Goal: Transaction & Acquisition: Purchase product/service

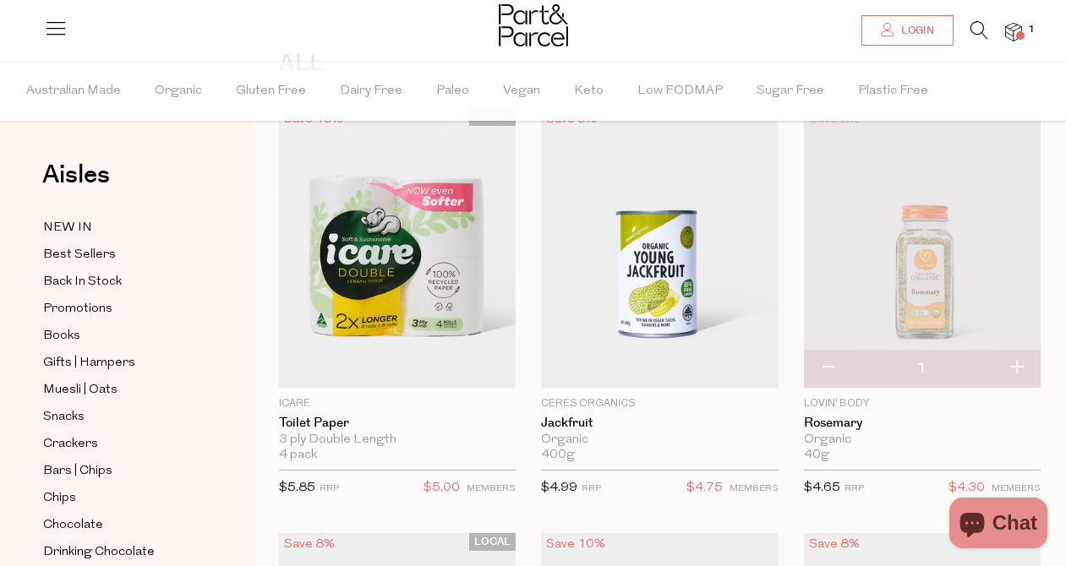
click at [978, 32] on icon at bounding box center [979, 30] width 18 height 19
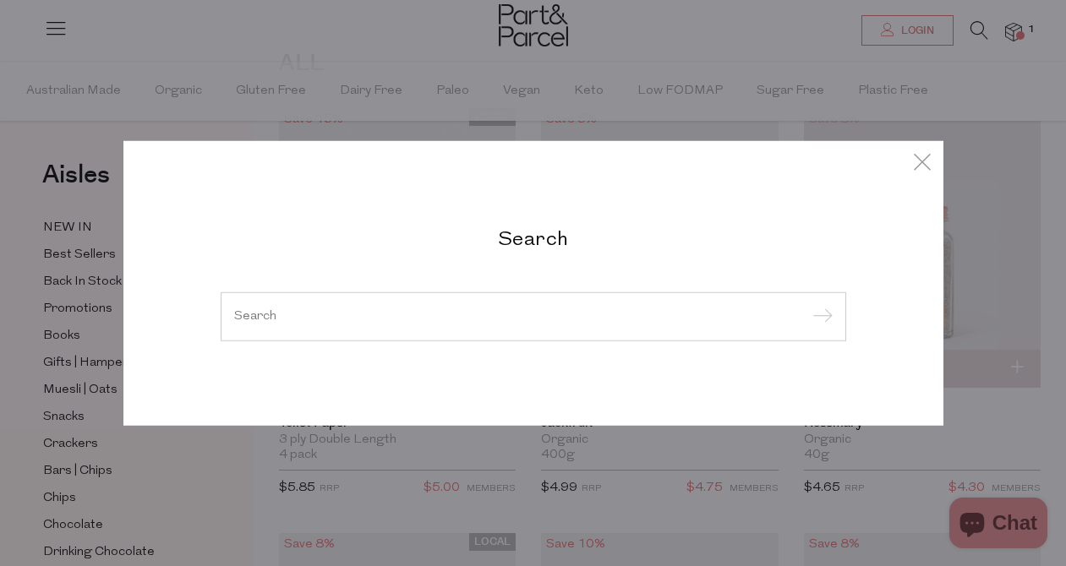
click at [548, 243] on h2 "Search" at bounding box center [533, 238] width 625 height 25
click at [347, 313] on input "search" at bounding box center [533, 316] width 598 height 13
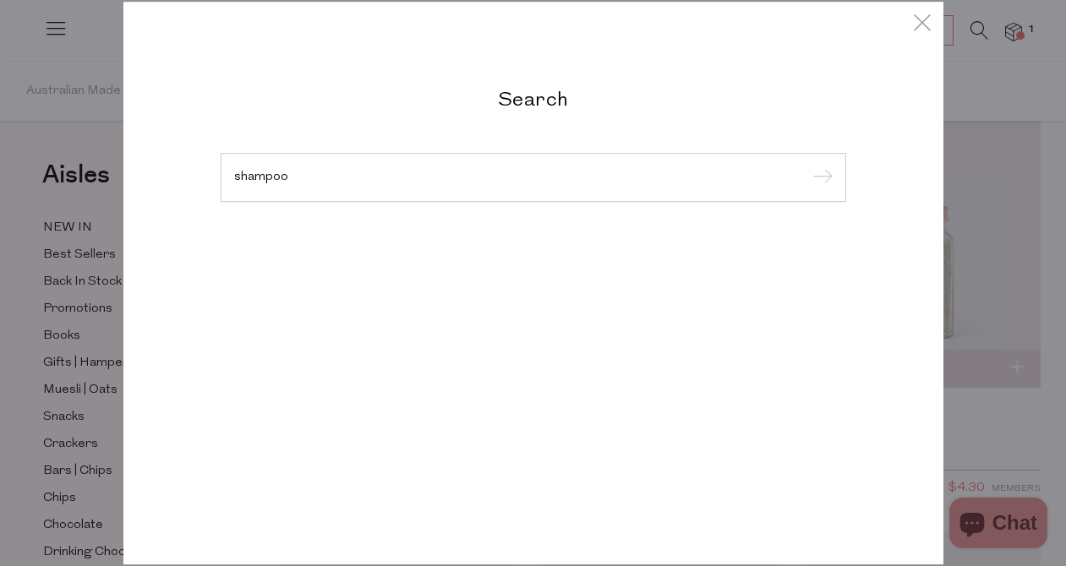
type input "shampoo"
click at [807, 166] on input "submit" at bounding box center [819, 178] width 25 height 25
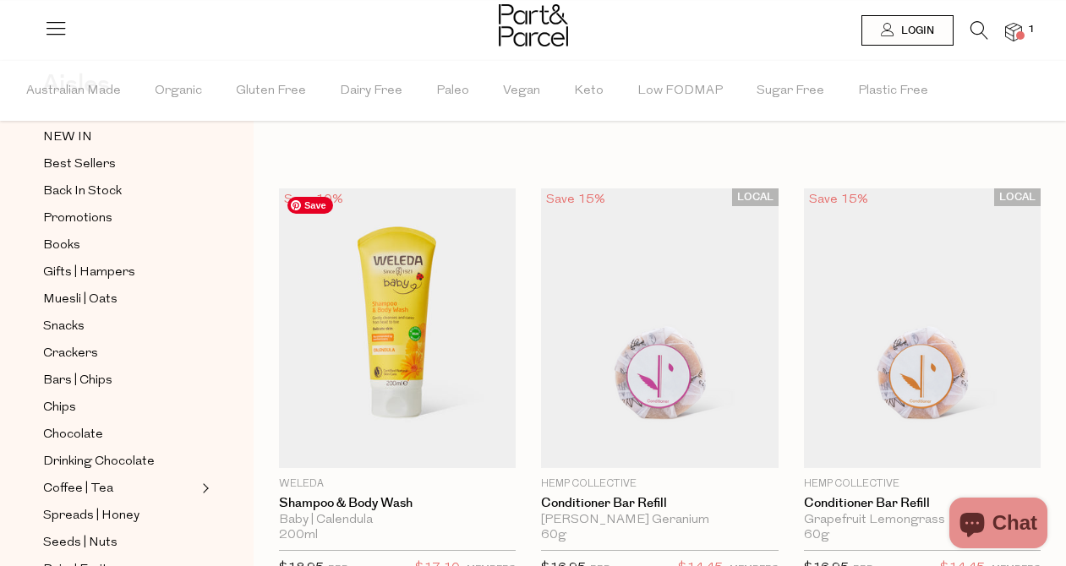
click at [363, 272] on img at bounding box center [397, 328] width 237 height 280
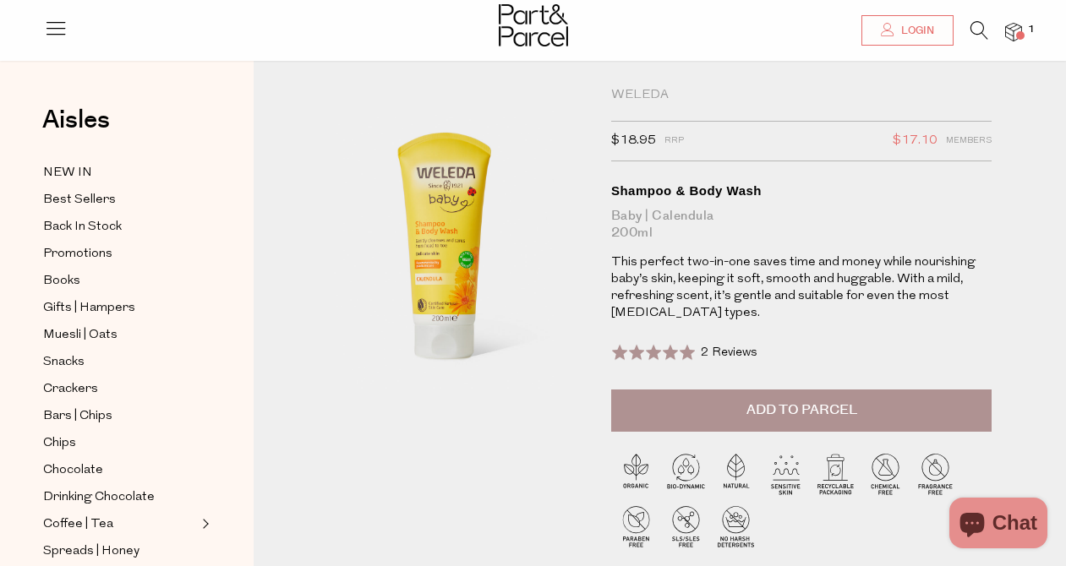
scroll to position [26, 0]
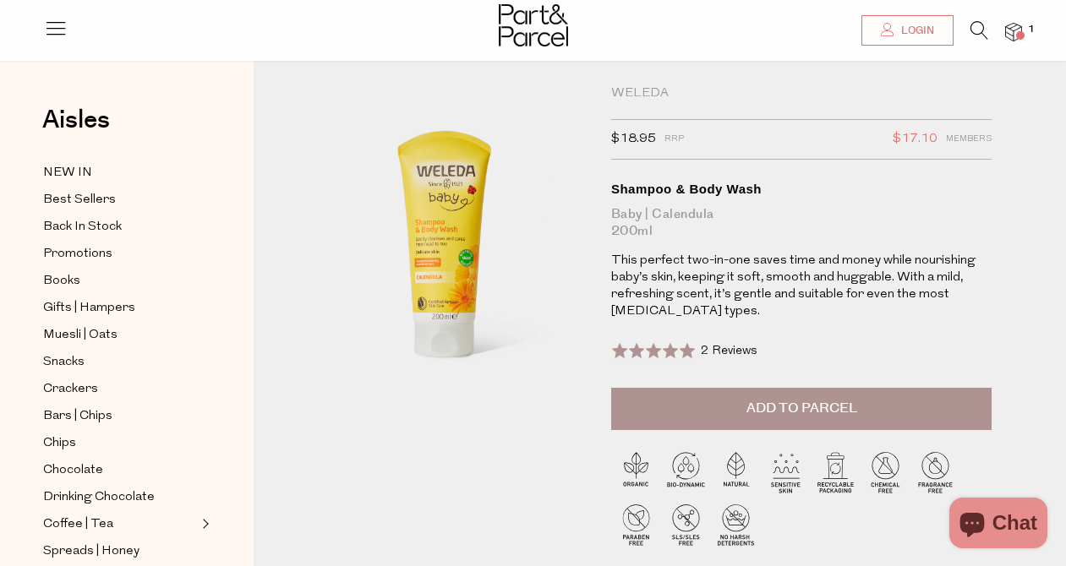
click at [363, 272] on img at bounding box center [444, 251] width 281 height 332
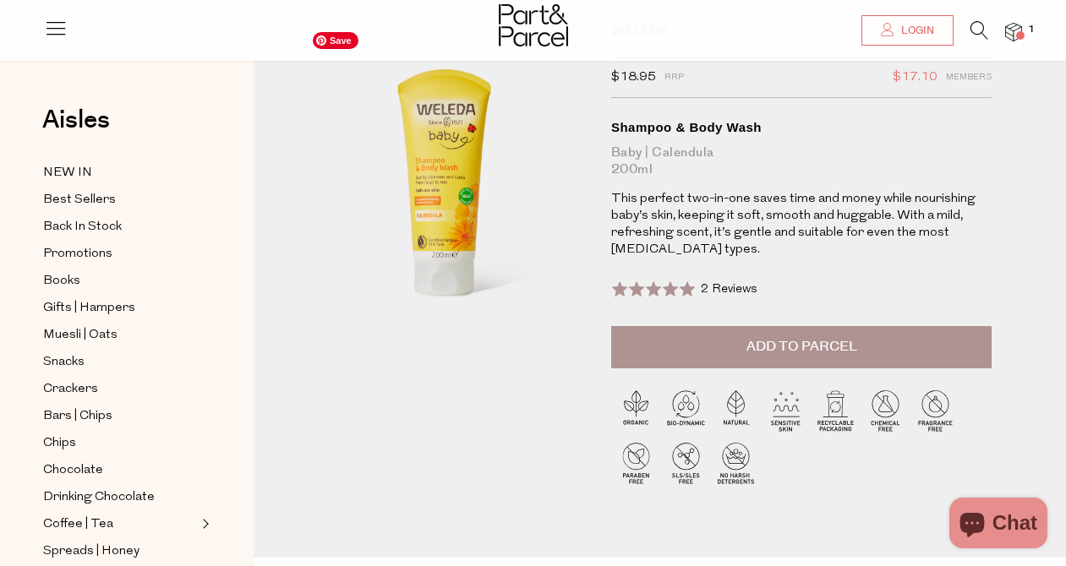
scroll to position [101, 0]
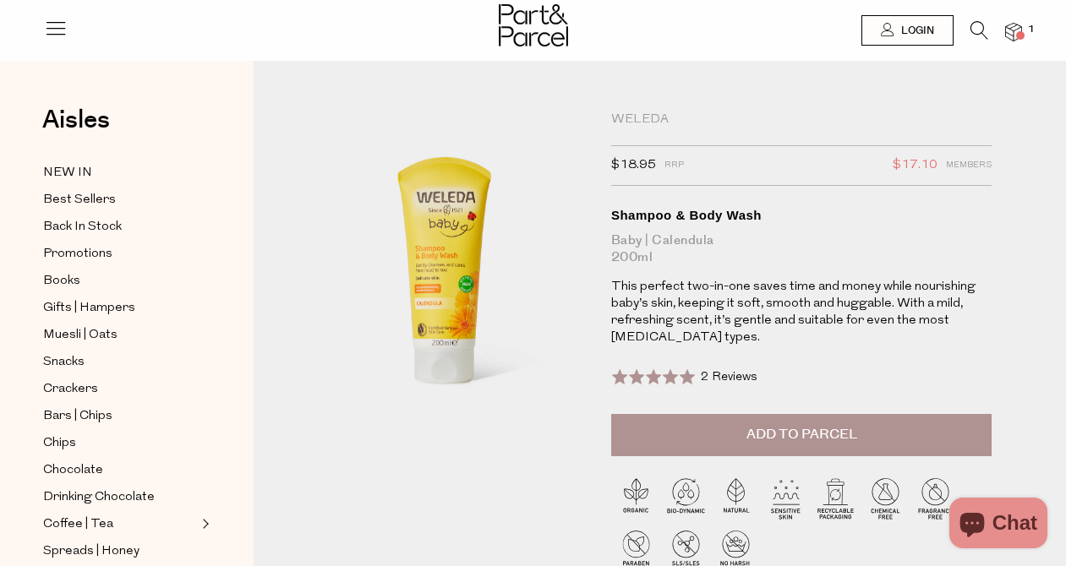
click at [741, 427] on button "Add to Parcel" at bounding box center [801, 435] width 381 height 42
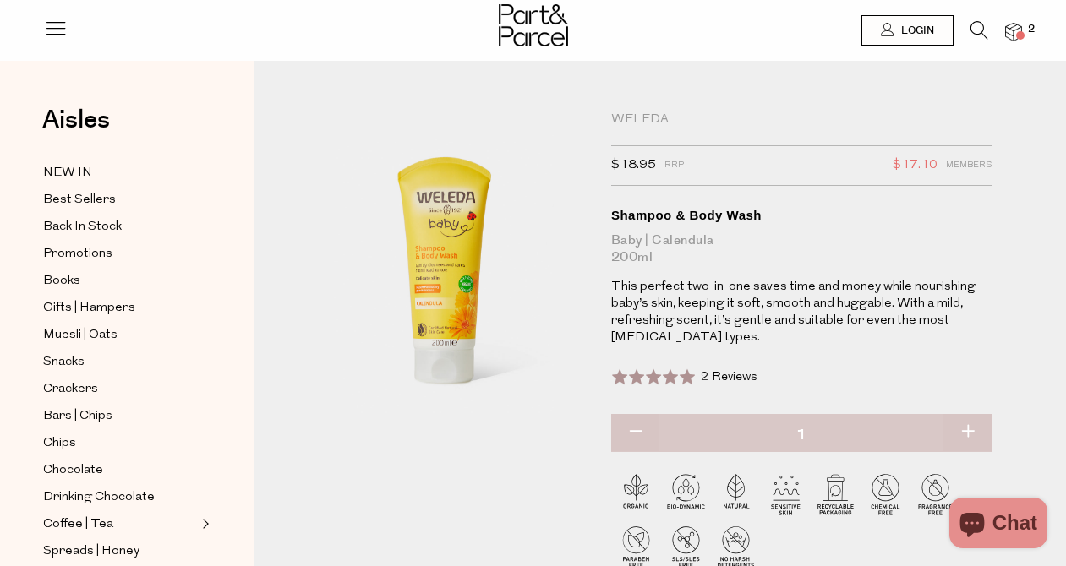
click at [1016, 31] on span at bounding box center [1020, 35] width 8 height 8
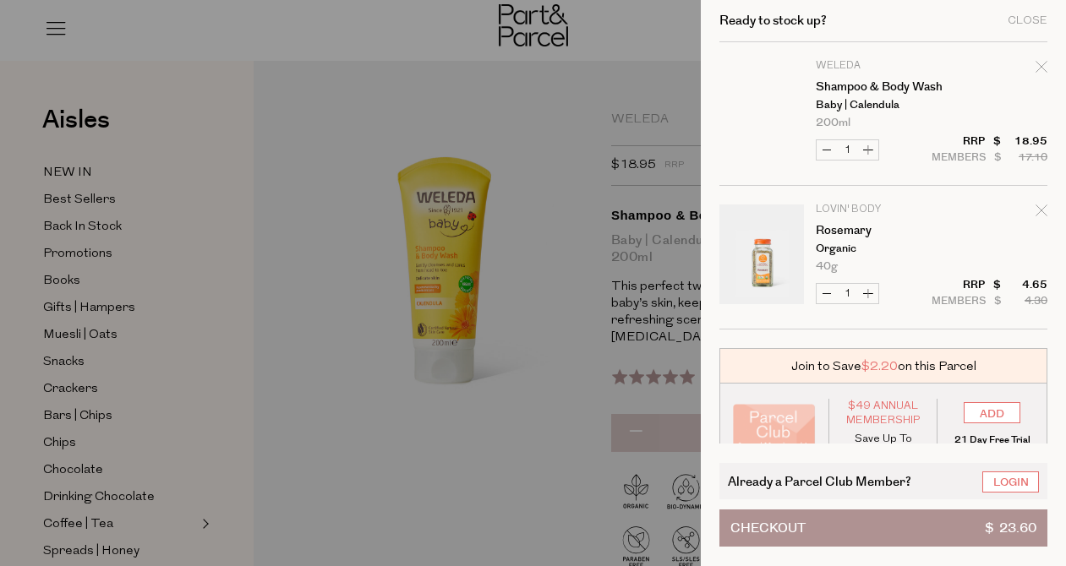
scroll to position [33, 0]
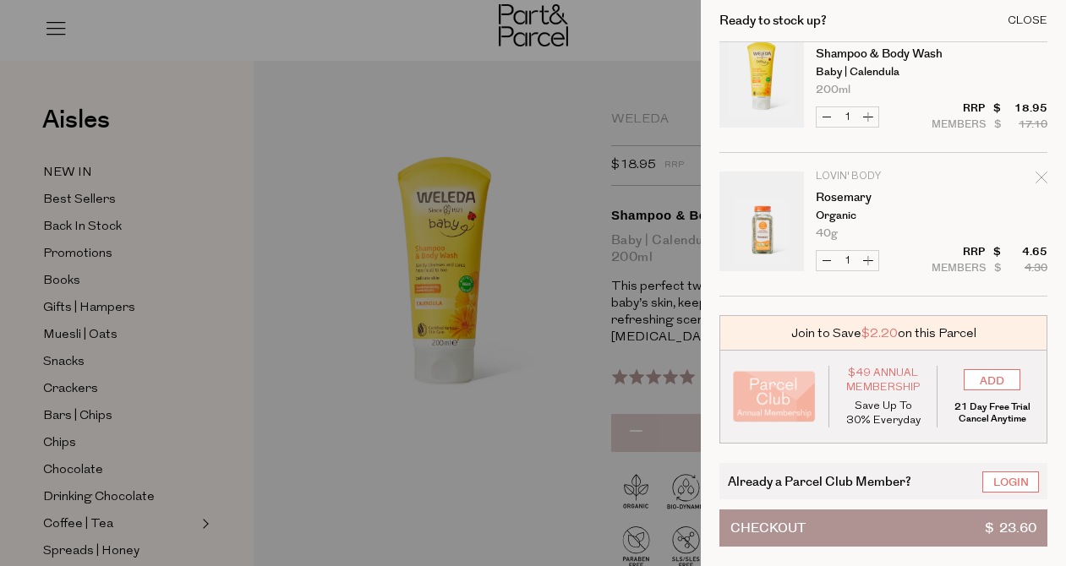
click at [1025, 20] on div "Close" at bounding box center [1027, 20] width 40 height 11
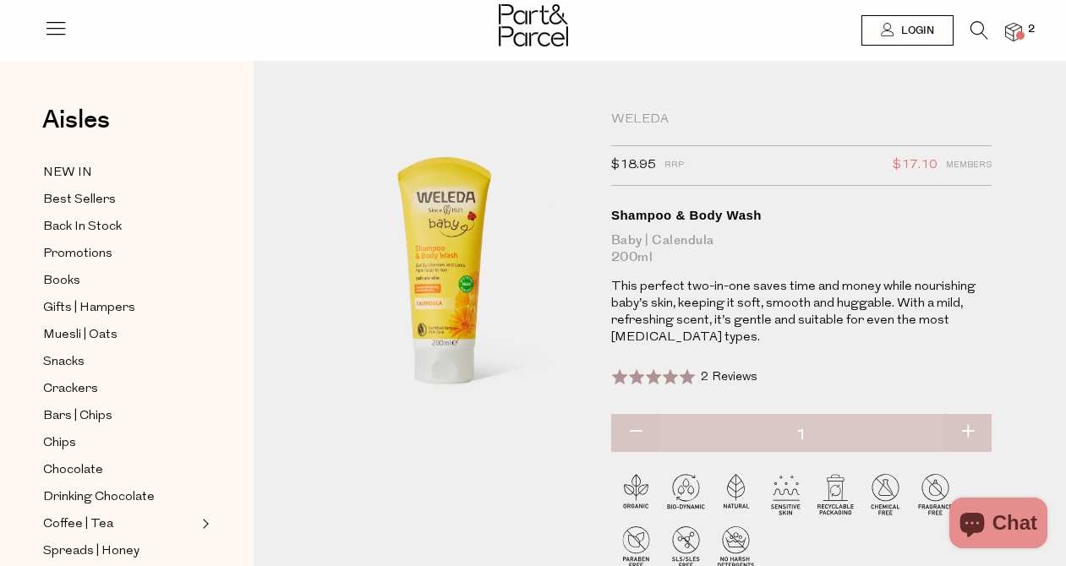
click at [1025, 23] on span "2" at bounding box center [1030, 29] width 15 height 15
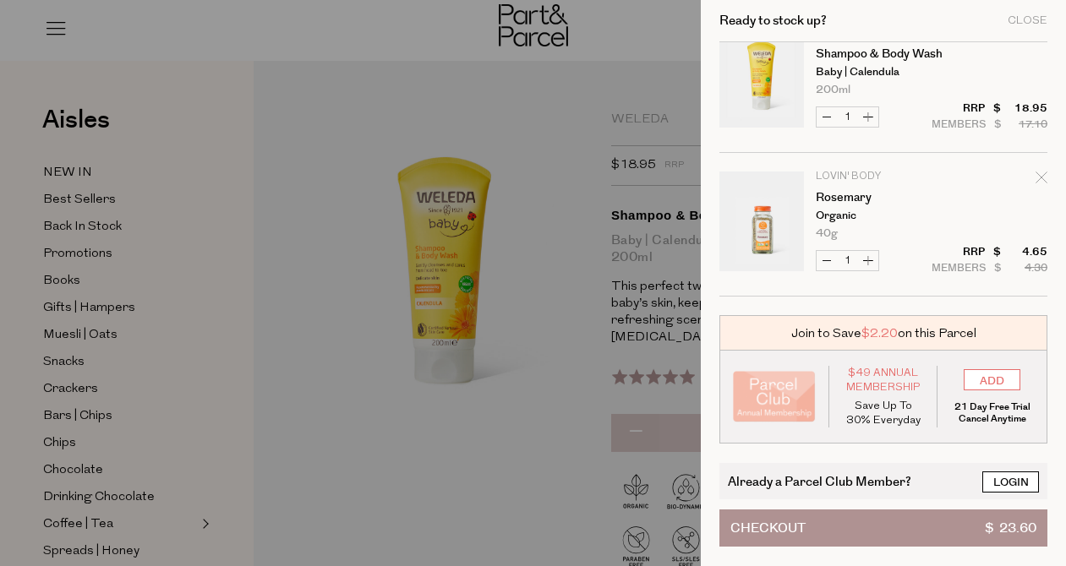
click at [1001, 488] on link "Login" at bounding box center [1010, 482] width 57 height 21
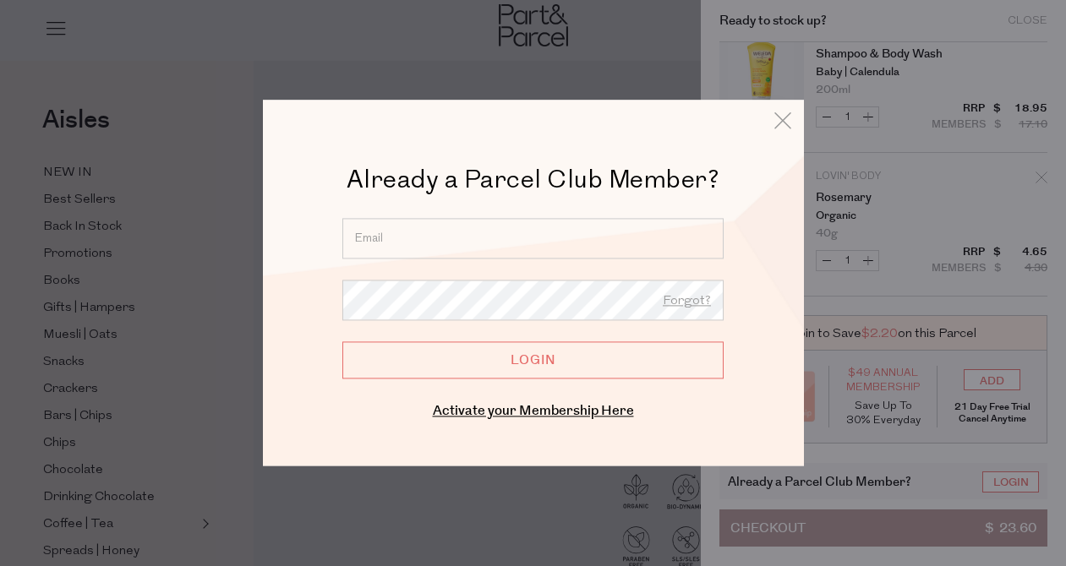
click at [462, 234] on input "email" at bounding box center [532, 238] width 381 height 41
type input "ebby.walker@gmail.com"
click at [342, 341] on input "Login" at bounding box center [532, 359] width 381 height 37
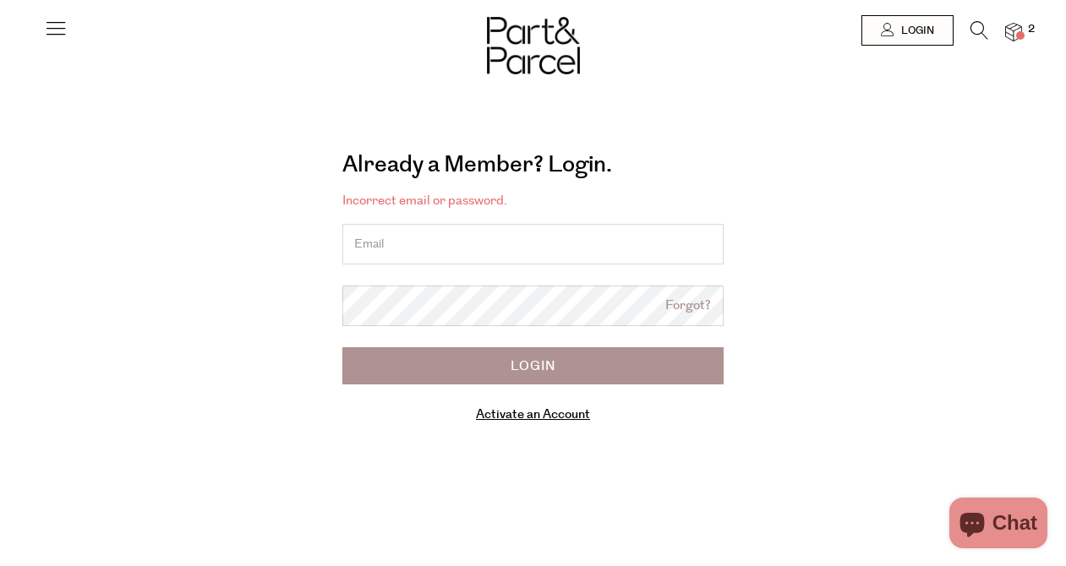
click at [460, 245] on input "email" at bounding box center [532, 244] width 381 height 41
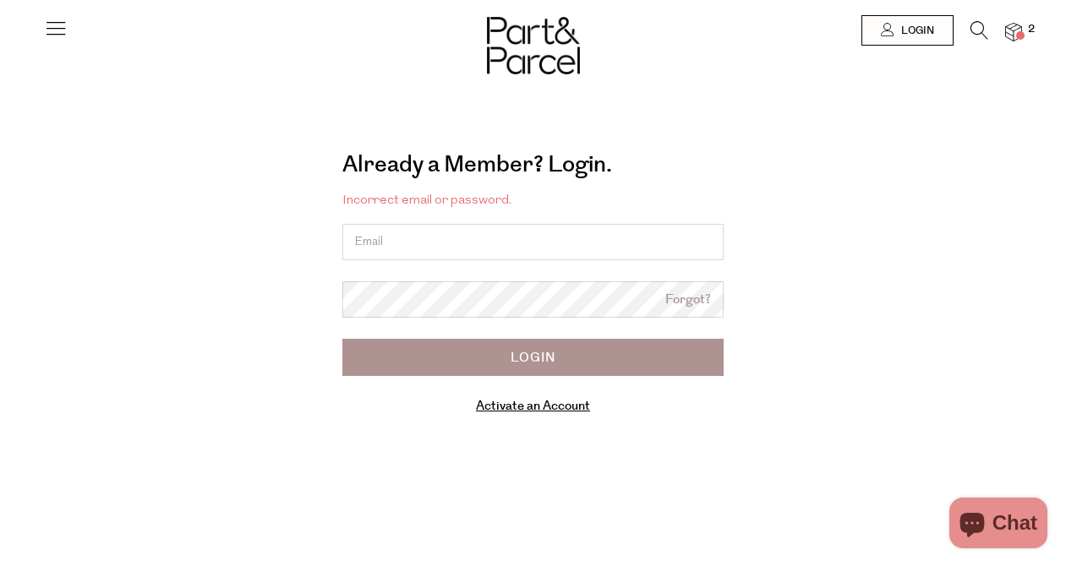
type input "[EMAIL_ADDRESS][PERSON_NAME][DOMAIN_NAME]"
click at [889, 177] on div "Already a Member? Login. Forgot? Incorrect email or password. [EMAIL_ADDRESS][P…" at bounding box center [533, 288] width 938 height 302
click at [684, 297] on link "Forgot?" at bounding box center [688, 300] width 46 height 19
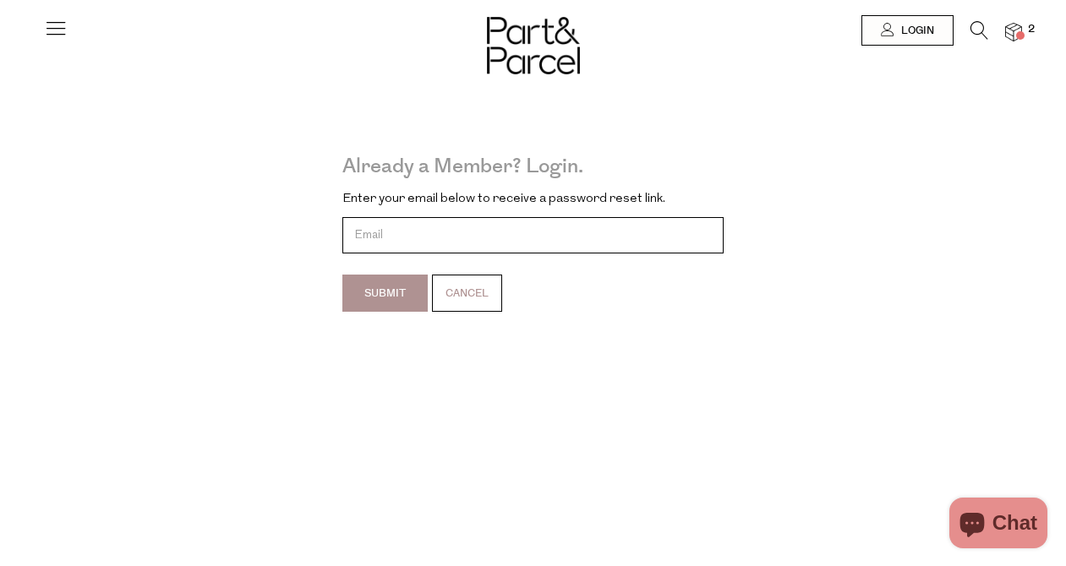
click at [492, 231] on input "email" at bounding box center [532, 235] width 381 height 36
type input "ebby.walker@gmail.com"
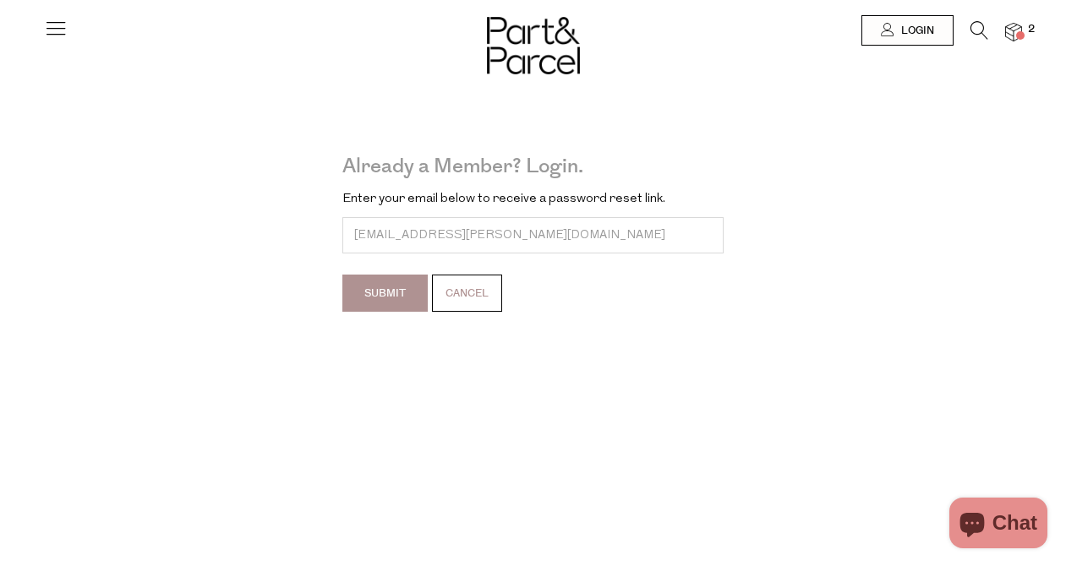
click at [388, 289] on input "Submit" at bounding box center [384, 293] width 85 height 37
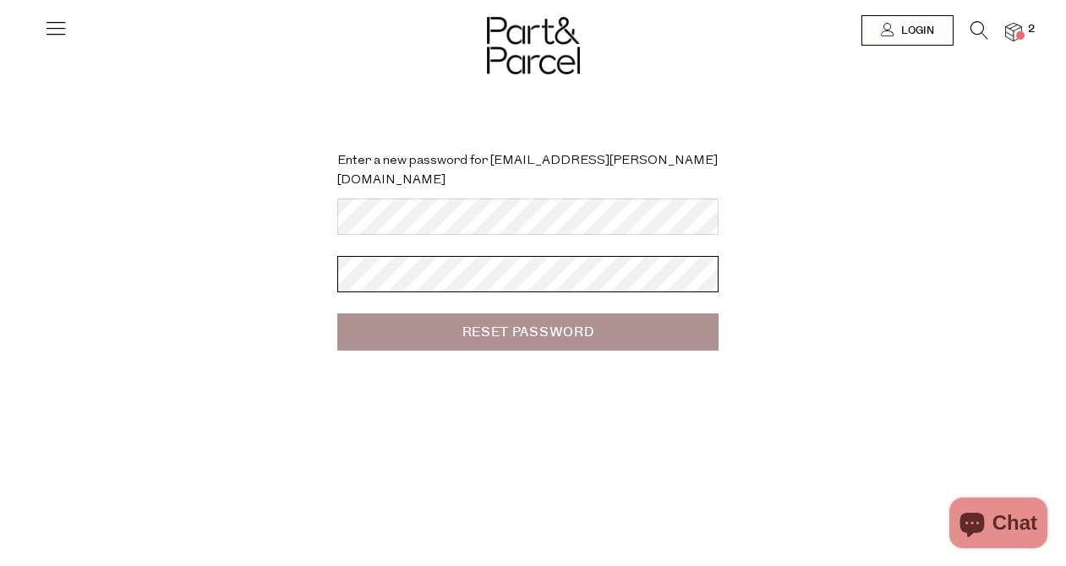
click at [337, 314] on input "Reset Password" at bounding box center [527, 332] width 381 height 37
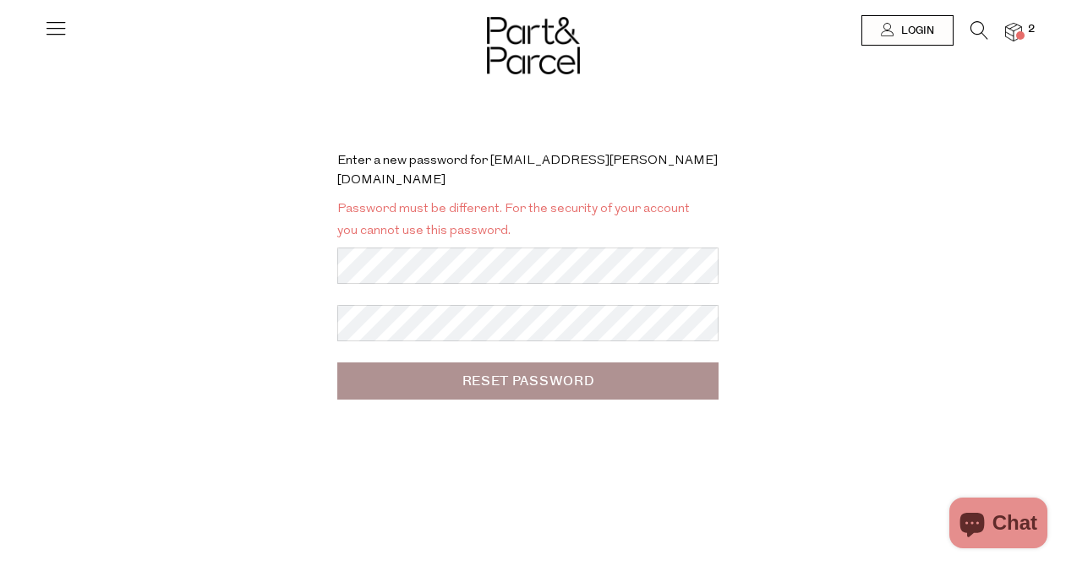
type input "[EMAIL_ADDRESS][PERSON_NAME][DOMAIN_NAME]"
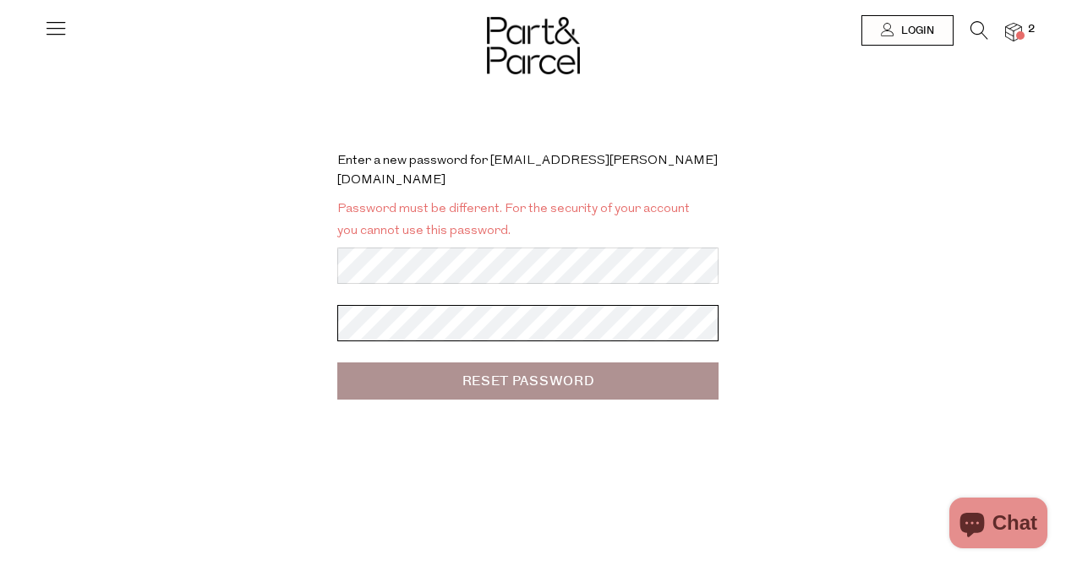
click at [337, 363] on input "Reset Password" at bounding box center [527, 381] width 381 height 37
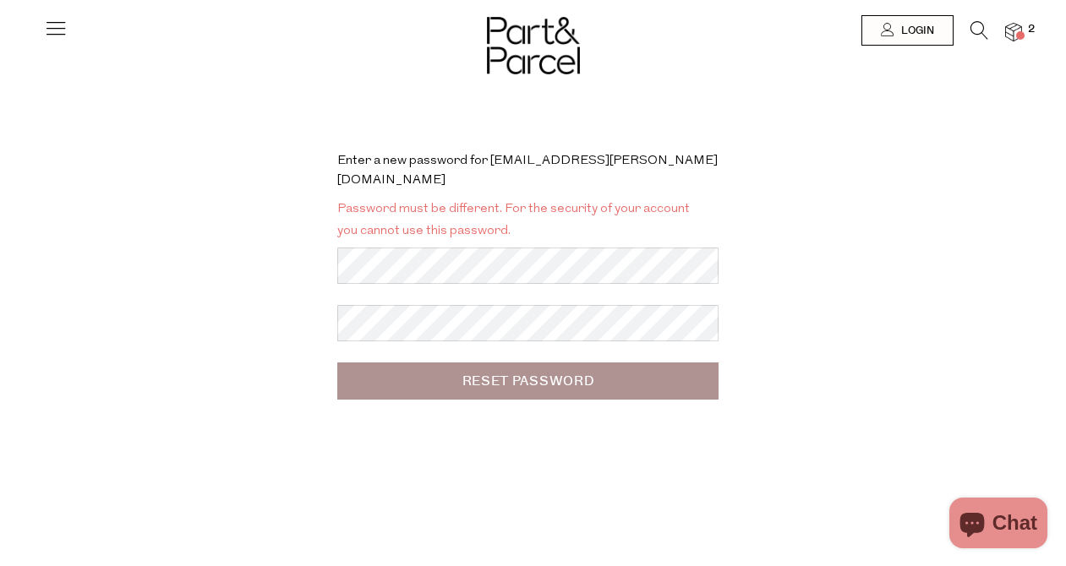
click at [521, 363] on input "Reset Password" at bounding box center [527, 381] width 381 height 37
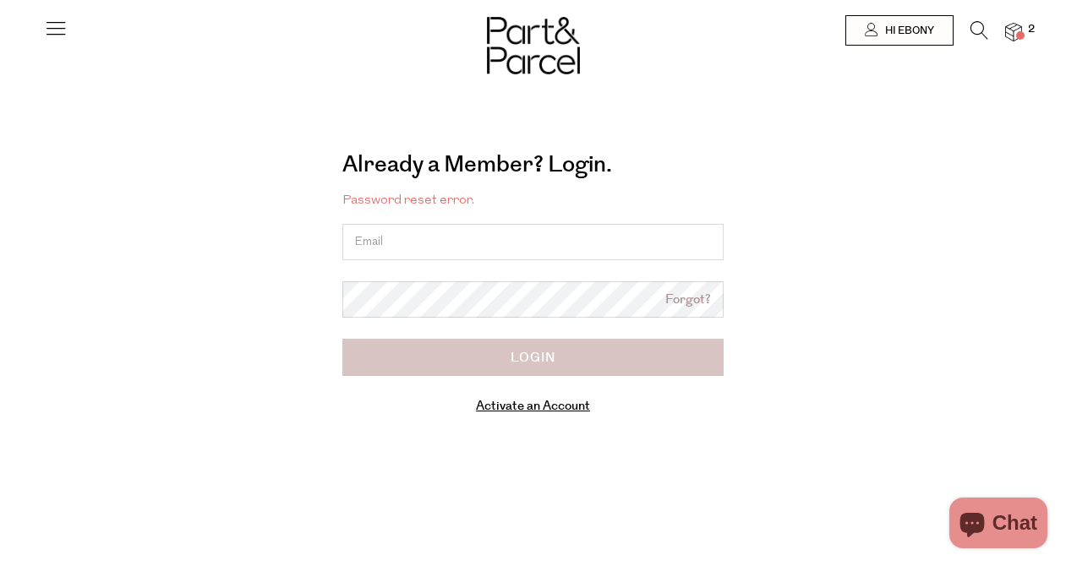
type input "[EMAIL_ADDRESS][PERSON_NAME][DOMAIN_NAME]"
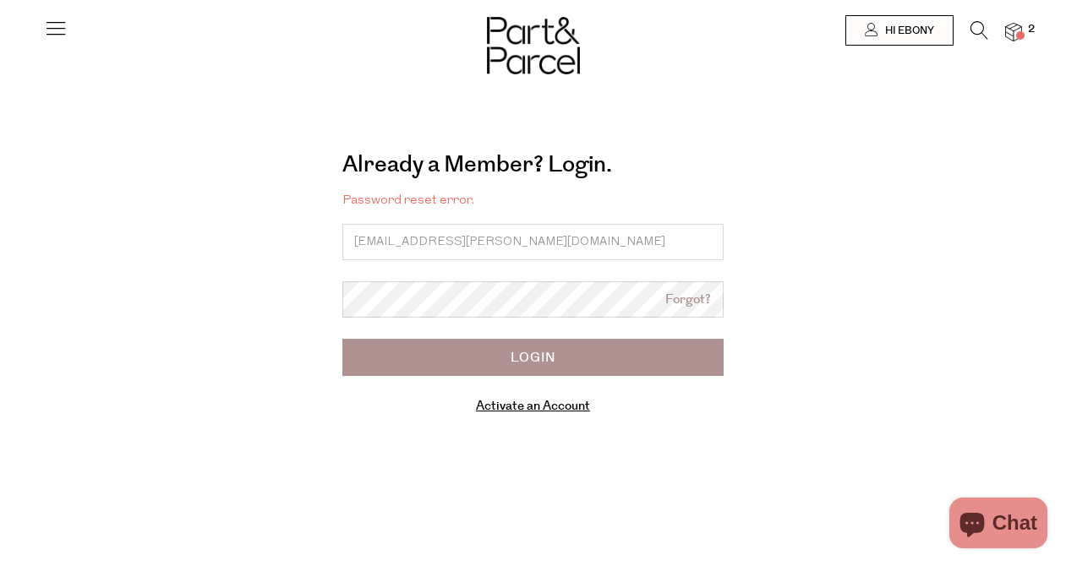
click at [451, 356] on input "Login" at bounding box center [532, 357] width 381 height 37
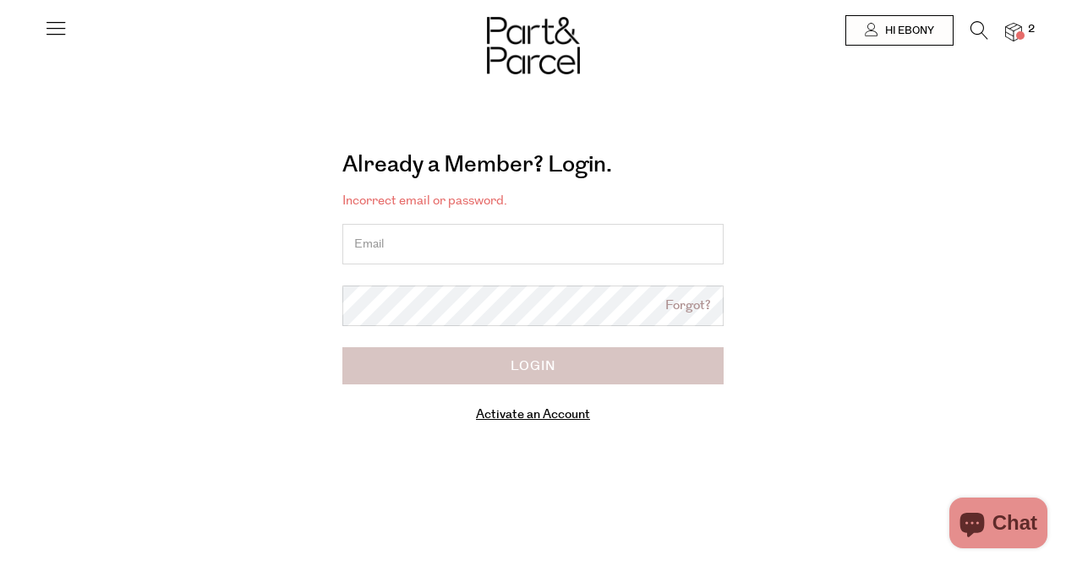
type input "[EMAIL_ADDRESS][PERSON_NAME][DOMAIN_NAME]"
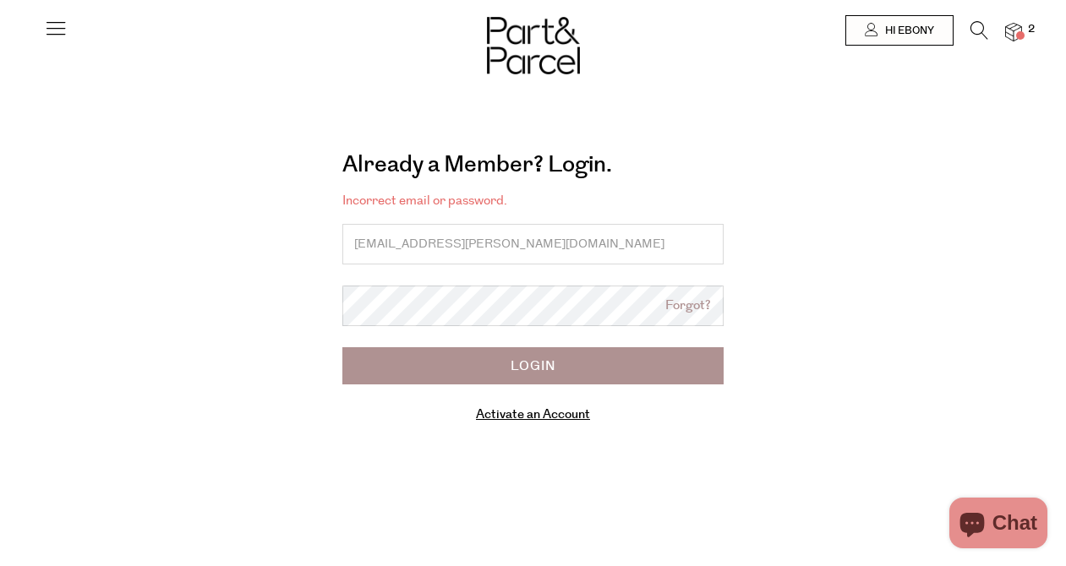
click at [479, 360] on input "Login" at bounding box center [532, 365] width 381 height 37
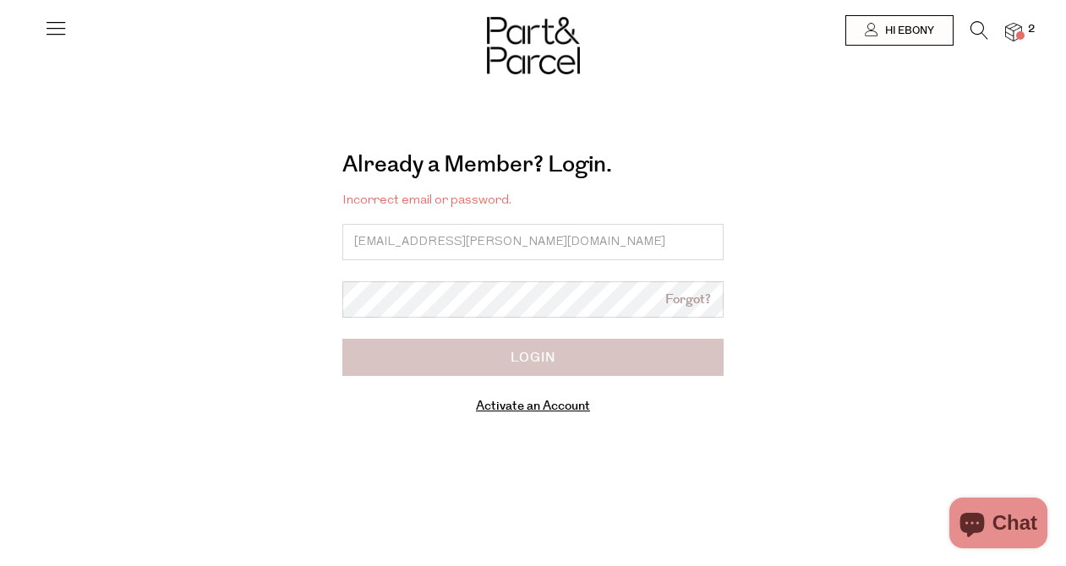
type input "[EMAIL_ADDRESS][PERSON_NAME][DOMAIN_NAME]"
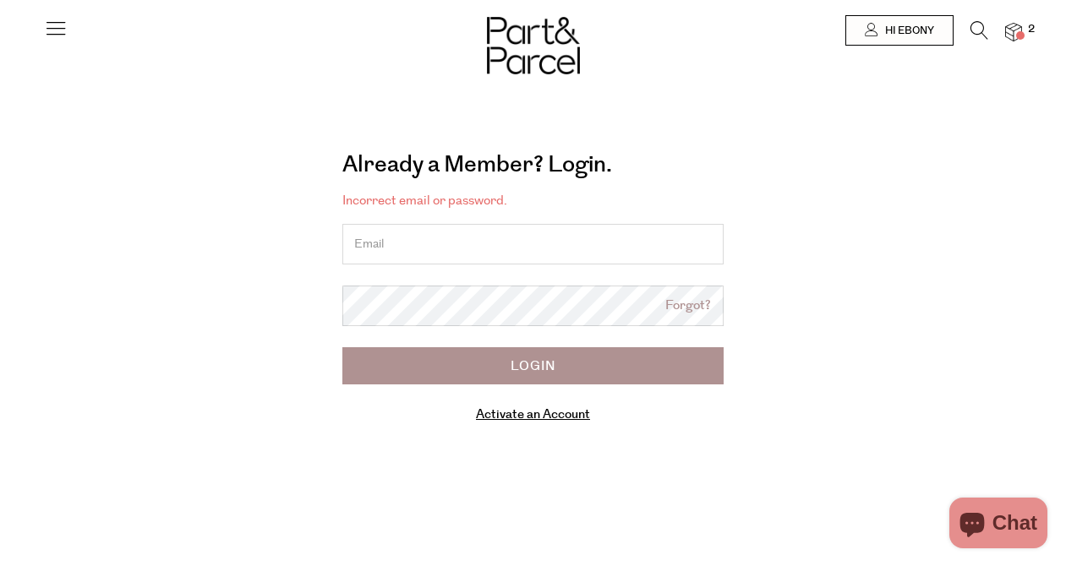
type input "[EMAIL_ADDRESS][PERSON_NAME][DOMAIN_NAME]"
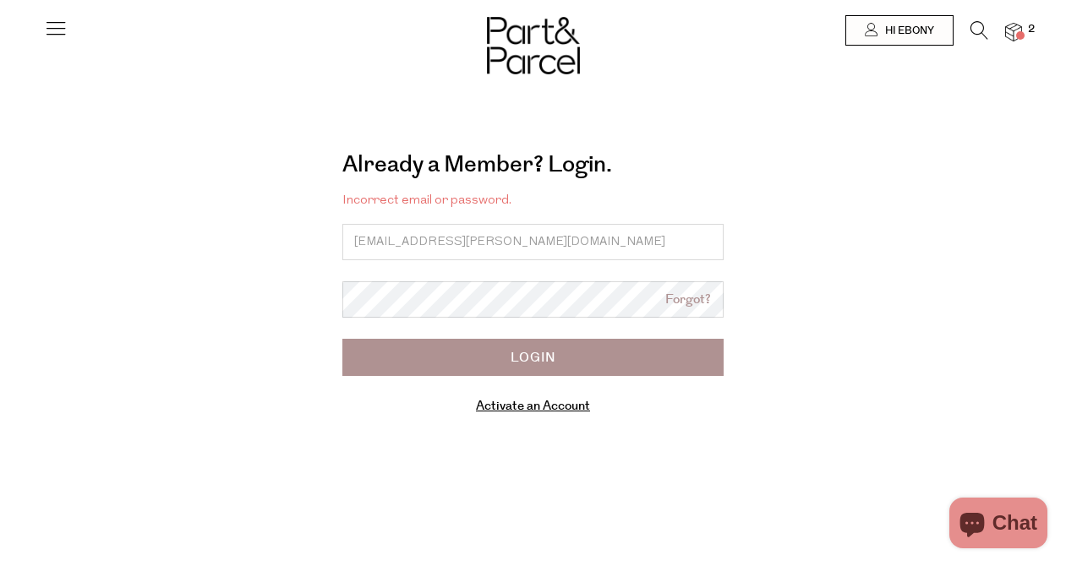
type input "[EMAIL_ADDRESS][PERSON_NAME][DOMAIN_NAME]"
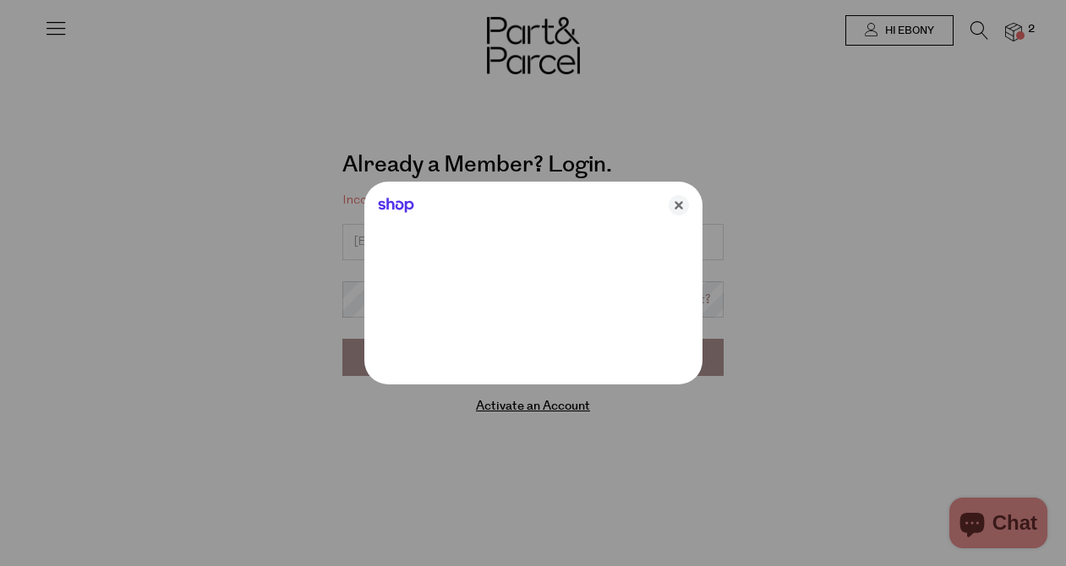
click at [342, 339] on input "Login" at bounding box center [532, 357] width 381 height 37
click at [690, 202] on div "Shop" at bounding box center [533, 202] width 338 height 41
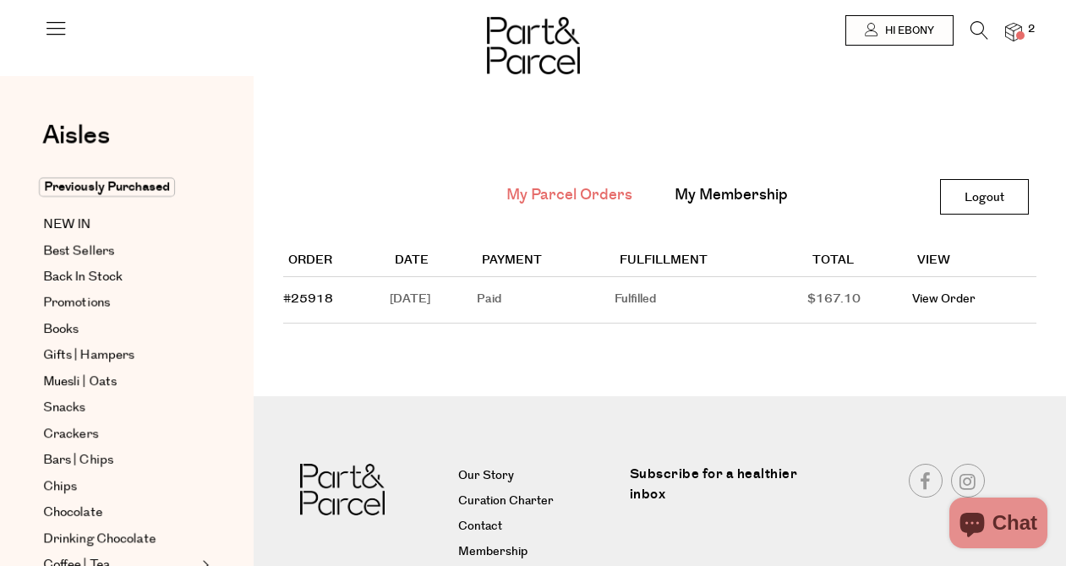
click at [1020, 31] on span at bounding box center [1020, 35] width 8 height 8
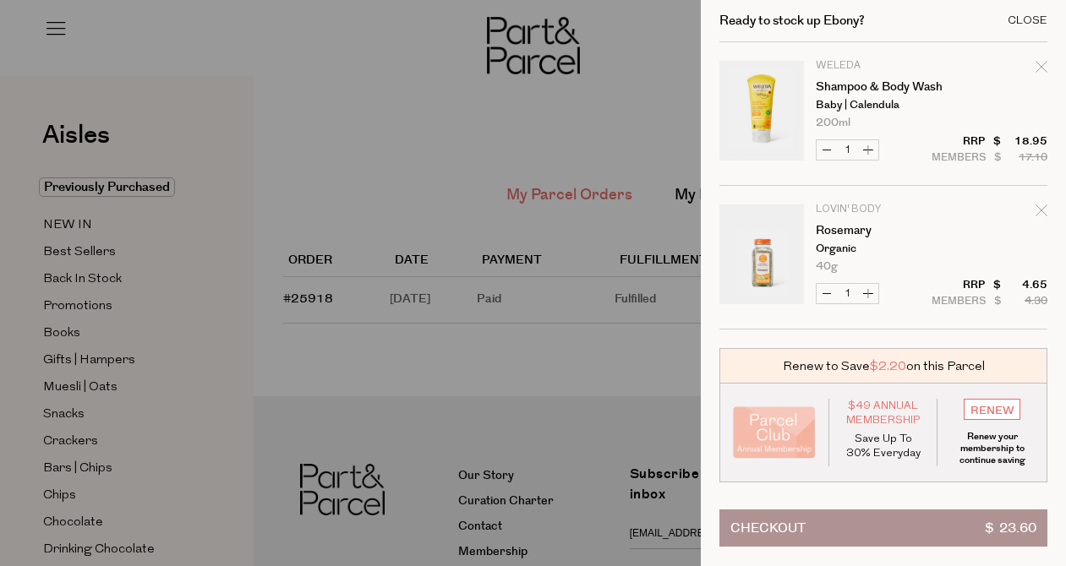
click at [1029, 17] on div "Close" at bounding box center [1027, 20] width 40 height 11
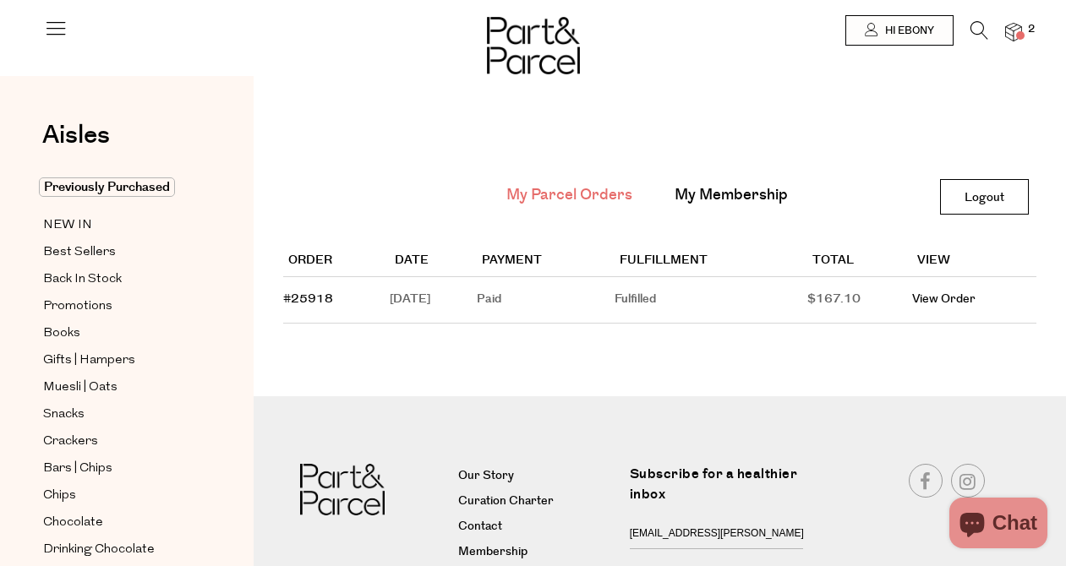
click at [57, 25] on icon at bounding box center [56, 28] width 24 height 24
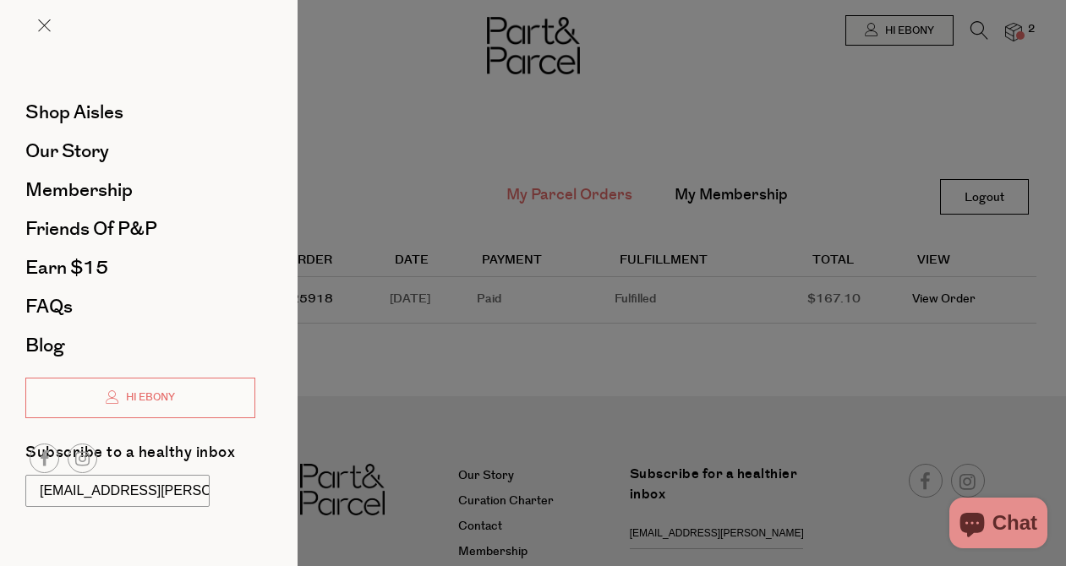
click at [973, 25] on div at bounding box center [533, 283] width 1066 height 566
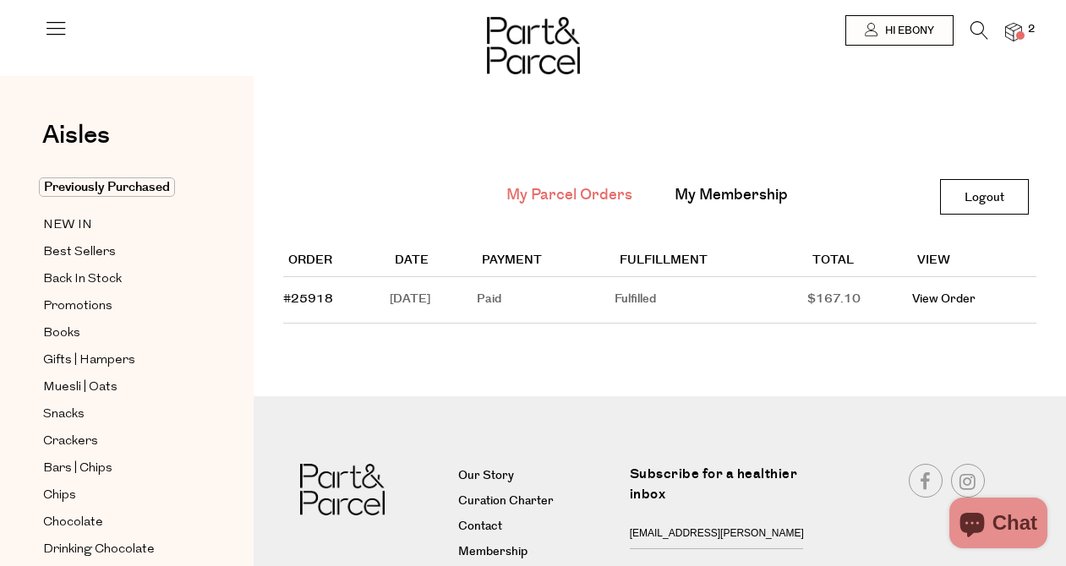
click at [973, 25] on icon at bounding box center [979, 30] width 18 height 19
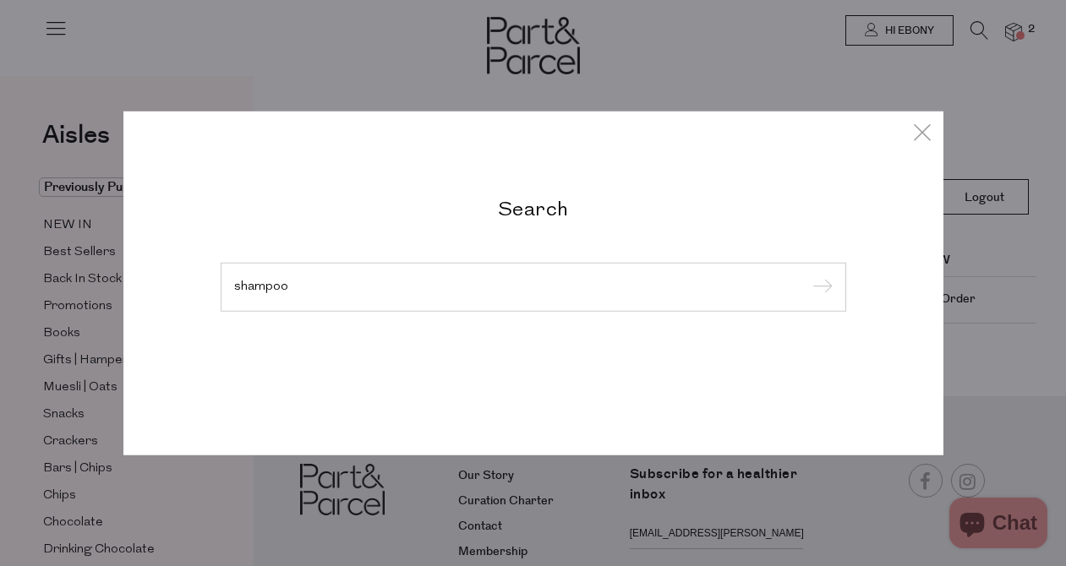
type input "shampoo"
click at [807, 275] on input "submit" at bounding box center [819, 287] width 25 height 25
